Goal: Entertainment & Leisure: Consume media (video, audio)

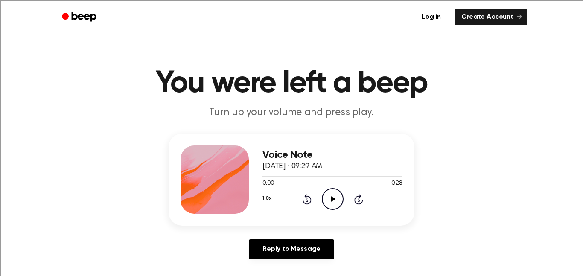
click at [326, 203] on icon "Play Audio" at bounding box center [333, 199] width 22 height 22
click at [322, 222] on div "Voice Note [DATE] · 09:29 AM 0:13 0:28 Your browser does not support the [objec…" at bounding box center [292, 180] width 246 height 92
click at [330, 217] on div "Voice Note [DATE] · 09:29 AM 0:25 0:28 Your browser does not support the [objec…" at bounding box center [292, 180] width 246 height 92
click at [337, 199] on icon "Play Audio" at bounding box center [333, 199] width 22 height 22
click at [333, 189] on icon "Play Audio" at bounding box center [333, 199] width 22 height 22
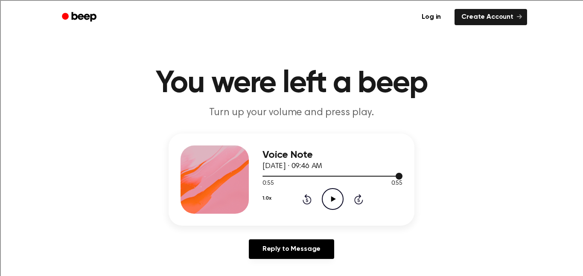
click at [340, 175] on div at bounding box center [332, 175] width 140 height 7
click at [342, 204] on circle at bounding box center [332, 199] width 21 height 21
click at [278, 178] on div at bounding box center [332, 175] width 140 height 7
click at [328, 204] on icon "Play Audio" at bounding box center [333, 199] width 22 height 22
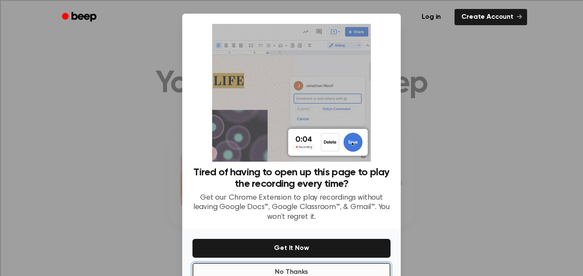
click at [328, 272] on button "No Thanks" at bounding box center [291, 272] width 198 height 19
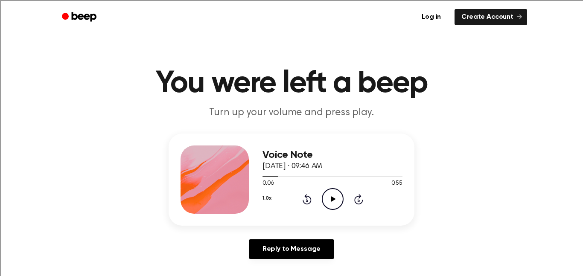
click at [338, 192] on icon "Play Audio" at bounding box center [333, 199] width 22 height 22
click at [261, 175] on div "Voice Note [DATE] · 09:46 AM 0:33 0:55 Your browser does not support the [objec…" at bounding box center [292, 180] width 246 height 92
click at [262, 171] on div "Voice Note [DATE] · 09:46 AM" at bounding box center [332, 160] width 140 height 23
click at [262, 176] on div at bounding box center [332, 176] width 140 height 1
click at [280, 176] on div at bounding box center [312, 176] width 101 height 1
